Goal: Navigation & Orientation: Find specific page/section

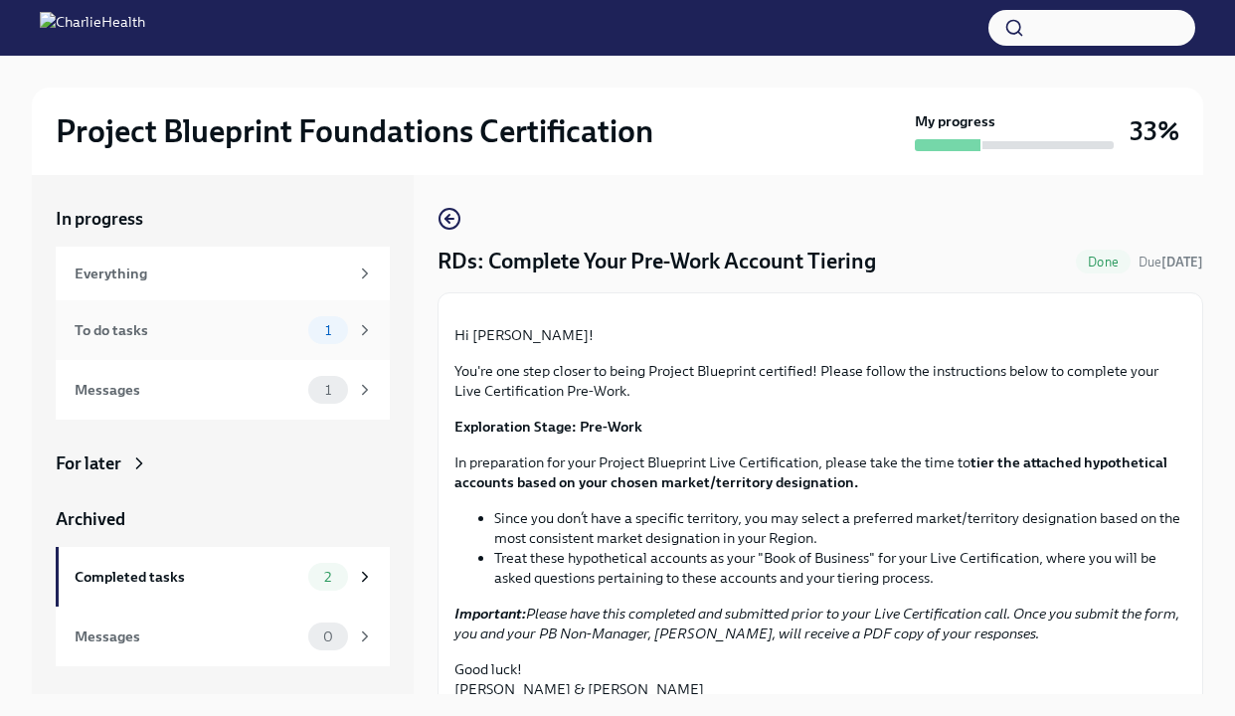
click at [287, 333] on div "To do tasks" at bounding box center [188, 330] width 226 height 22
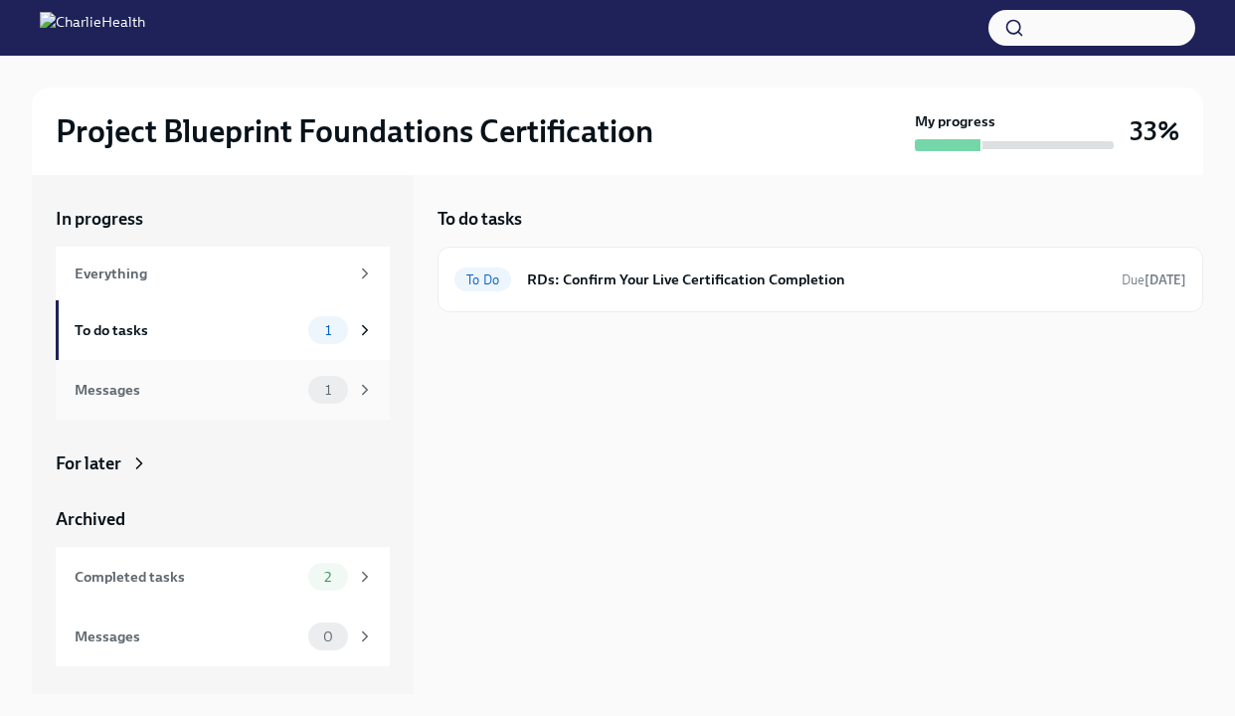
click at [222, 383] on div "Messages" at bounding box center [188, 390] width 226 height 22
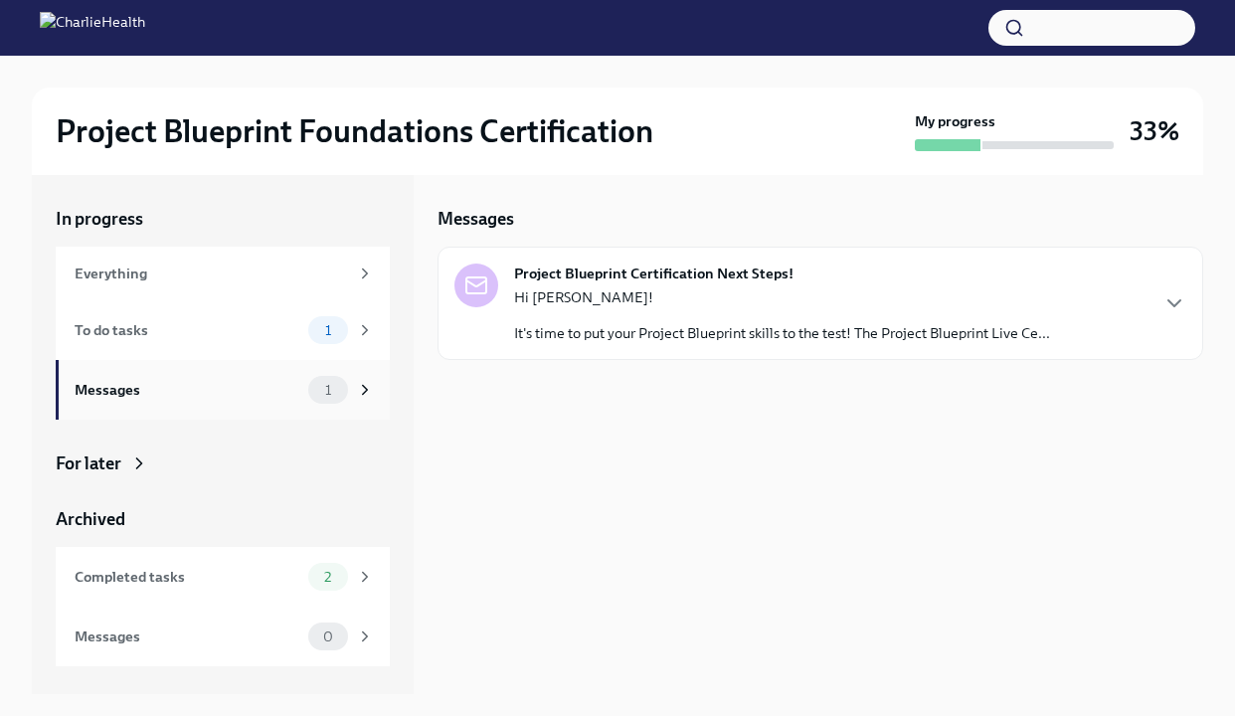
scroll to position [2, 0]
click at [189, 267] on div "Everything" at bounding box center [212, 272] width 274 height 22
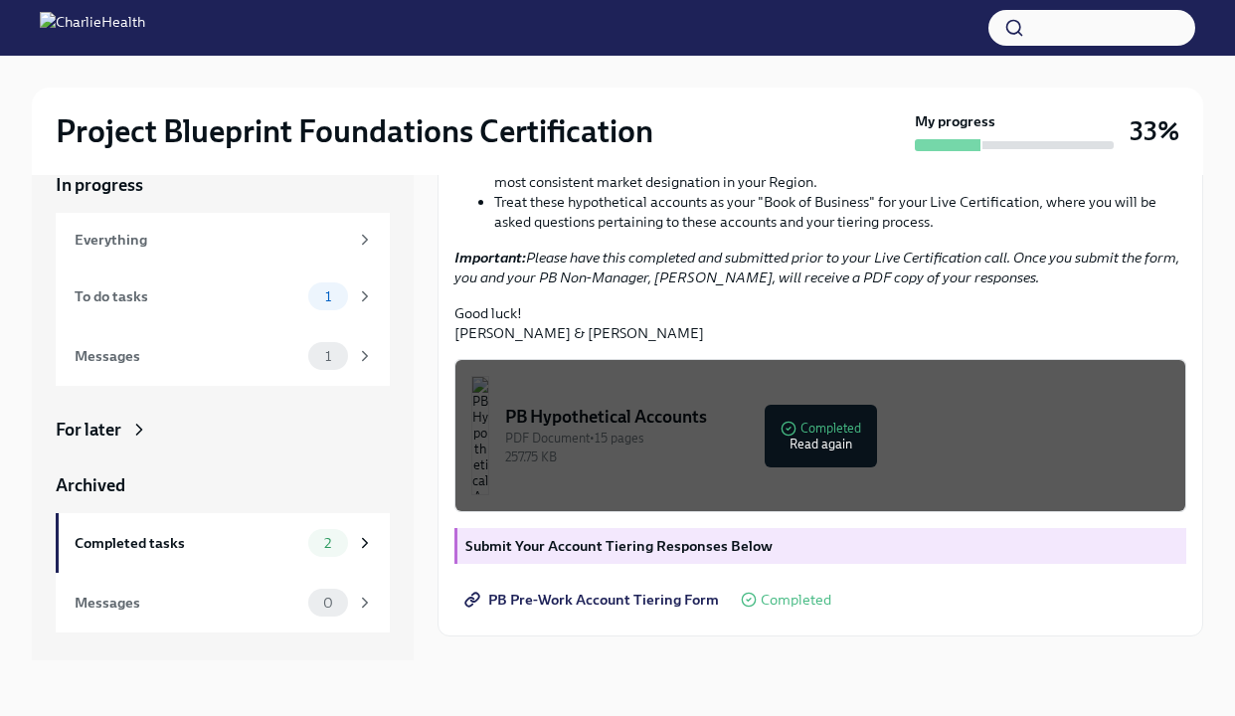
scroll to position [333, 0]
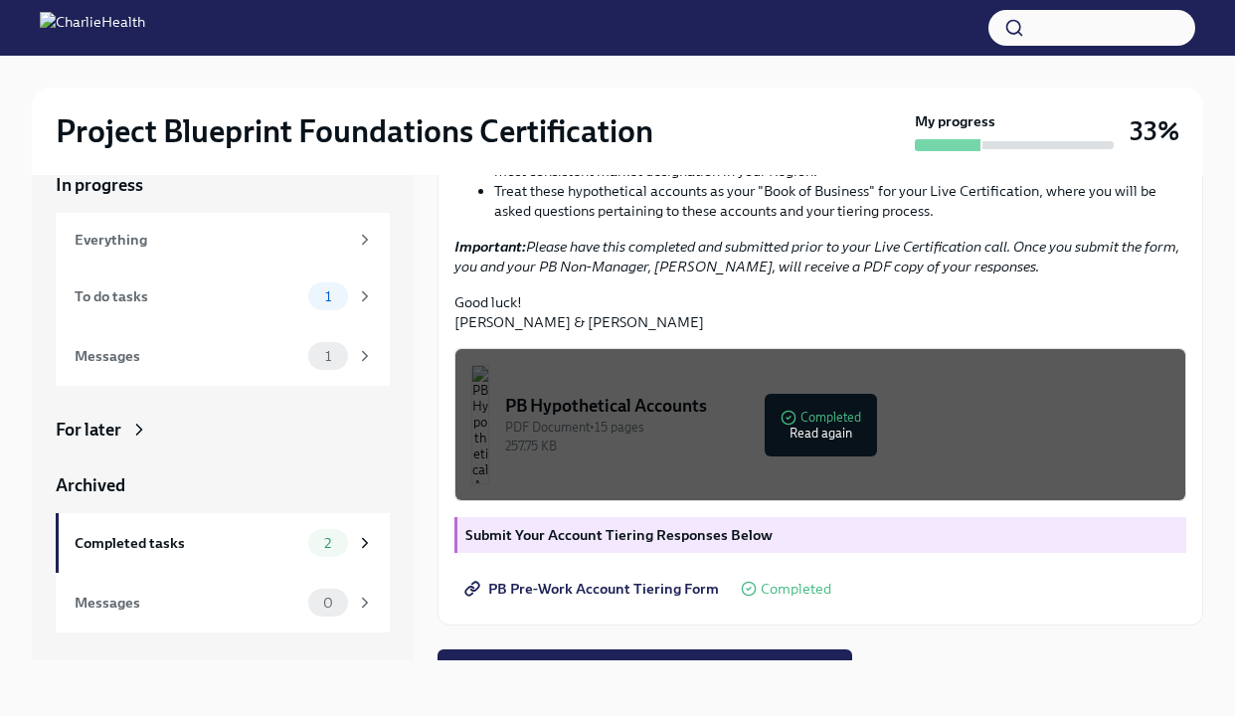
click at [1081, 24] on button "button" at bounding box center [1092, 28] width 207 height 36
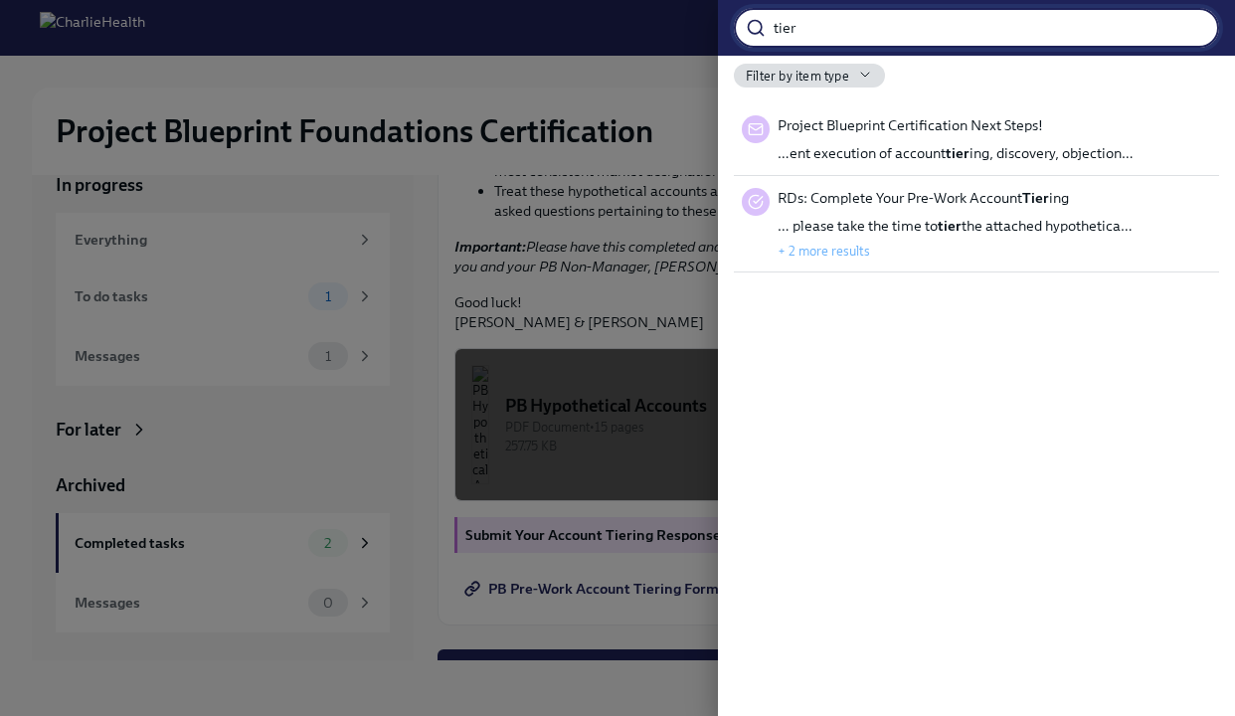
type input "tier"
